Goal: Transaction & Acquisition: Purchase product/service

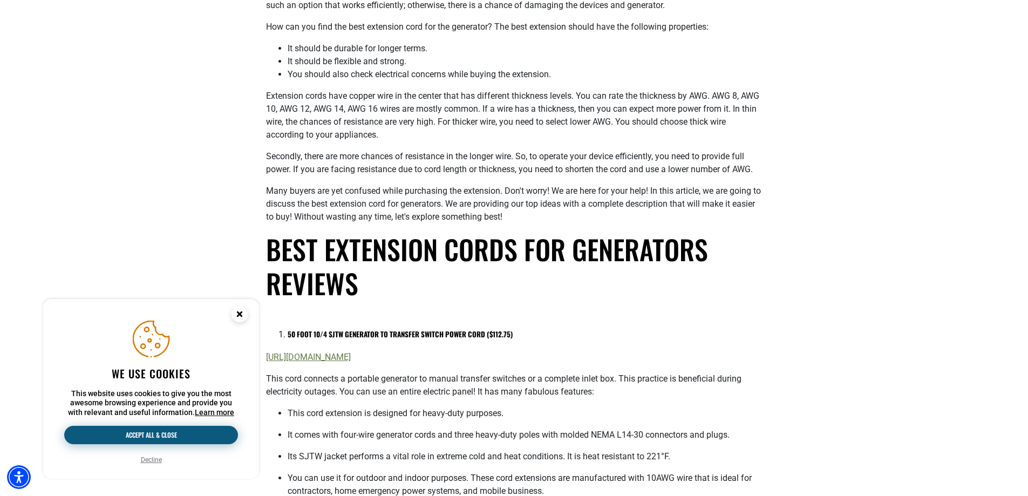
click at [182, 435] on button "Accept all & close" at bounding box center [151, 435] width 174 height 18
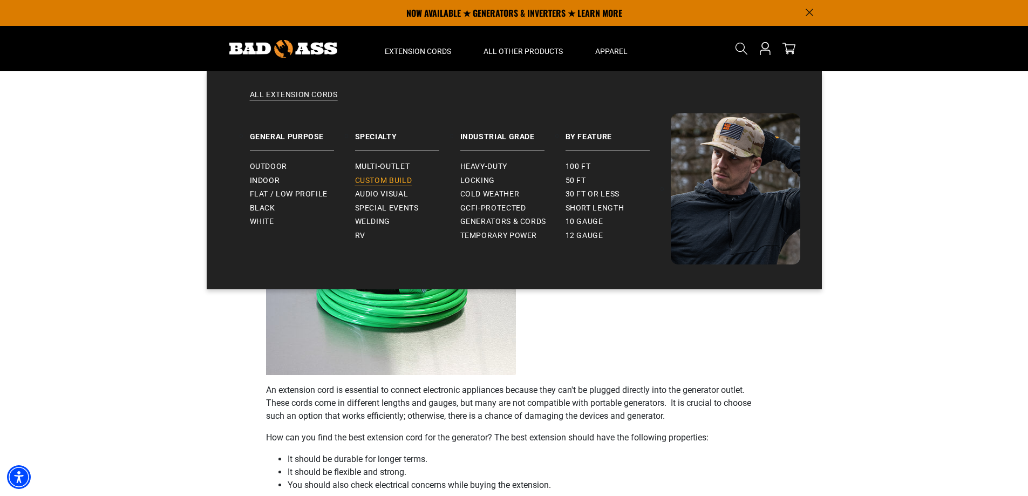
drag, startPoint x: 420, startPoint y: 134, endPoint x: 425, endPoint y: 177, distance: 42.8
click at [422, 175] on div "All Extension Cords General Purpose Outdoor Indoor" at bounding box center [514, 180] width 615 height 218
click at [500, 218] on span "Generators & Cords" at bounding box center [503, 222] width 86 height 10
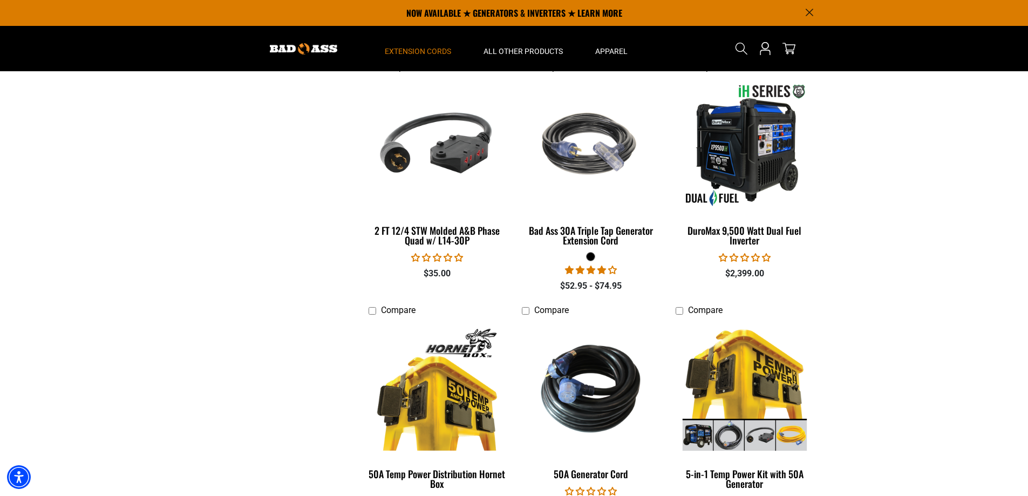
scroll to position [1300, 0]
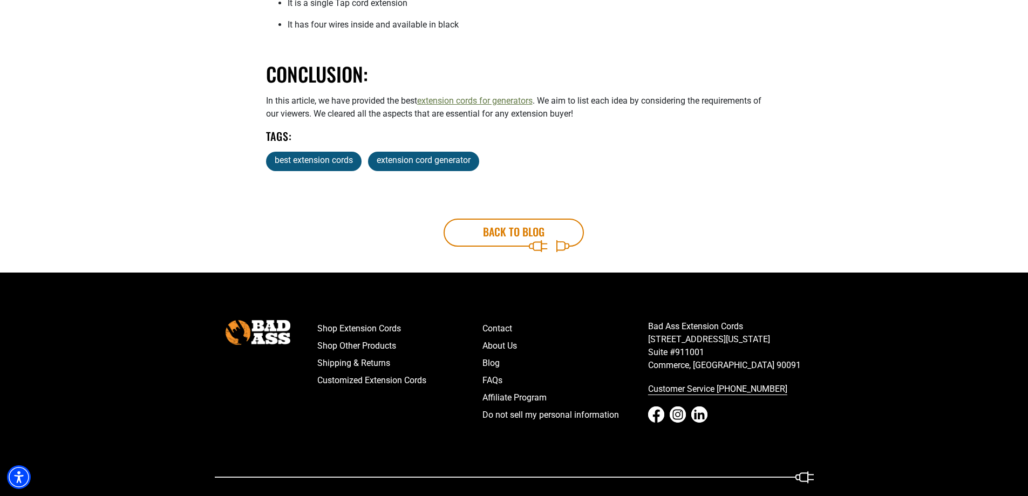
scroll to position [2104, 0]
